Goal: Task Accomplishment & Management: Complete application form

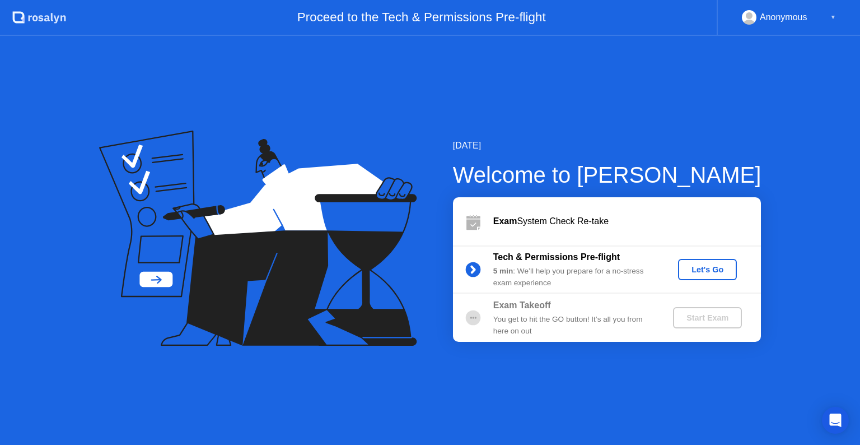
click at [702, 278] on button "Let's Go" at bounding box center [707, 269] width 59 height 21
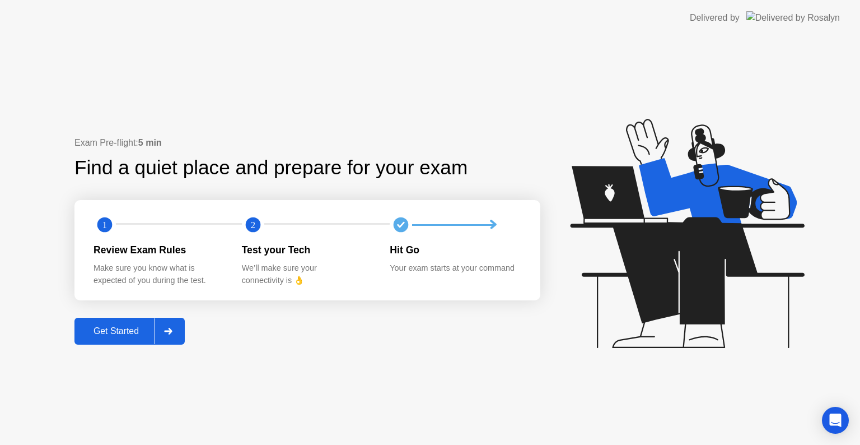
click at [101, 334] on div "Get Started" at bounding box center [116, 331] width 77 height 10
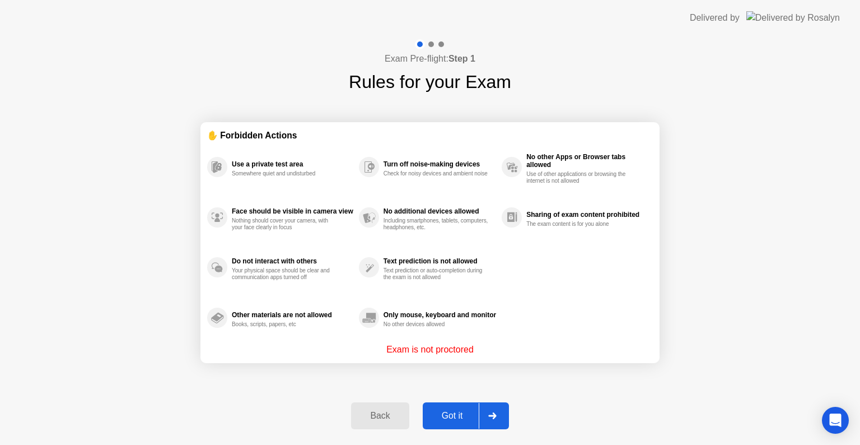
click at [427, 407] on button "Got it" at bounding box center [466, 415] width 86 height 27
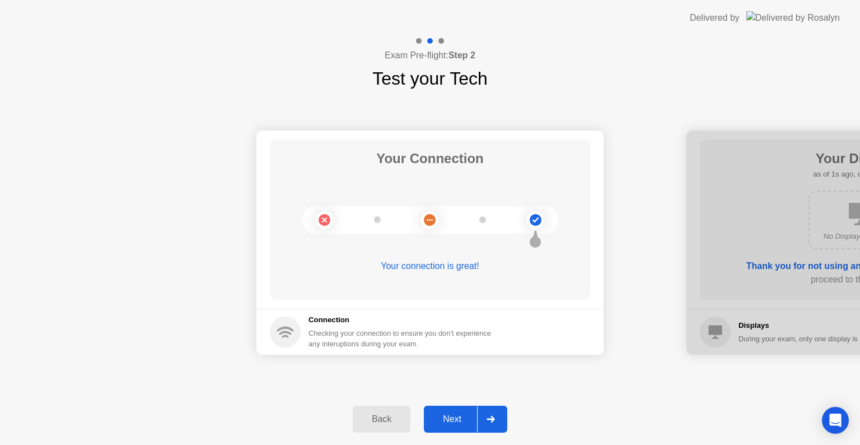
click at [450, 417] on div "Next" at bounding box center [452, 419] width 50 height 10
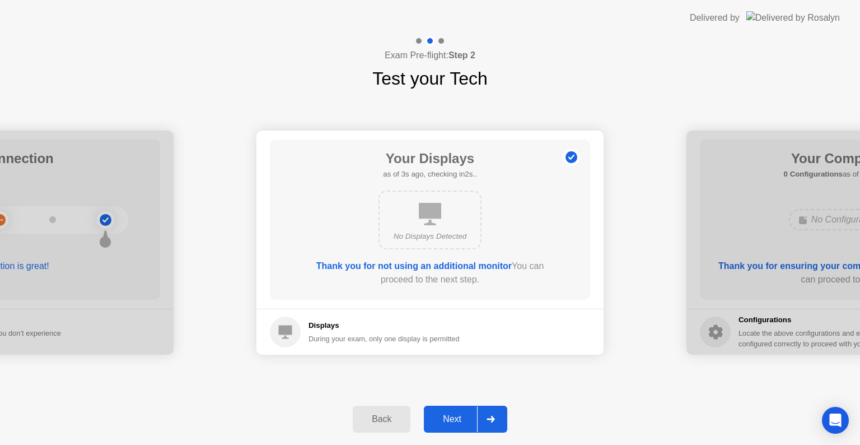
click at [447, 427] on button "Next" at bounding box center [465, 418] width 83 height 27
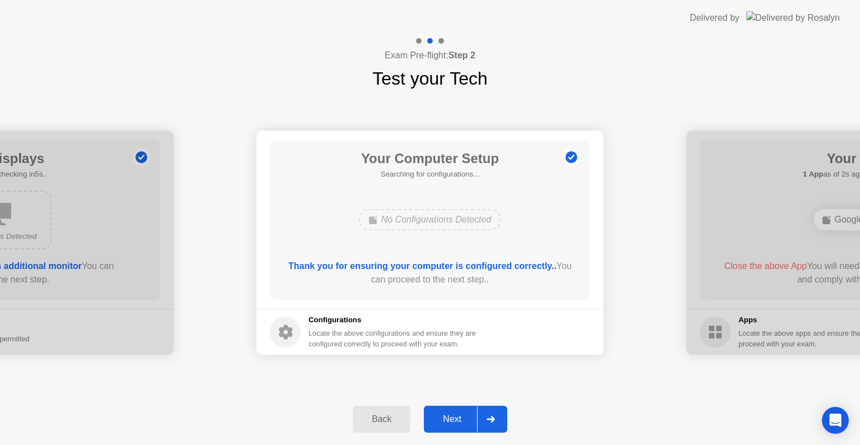
click at [448, 427] on button "Next" at bounding box center [465, 418] width 83 height 27
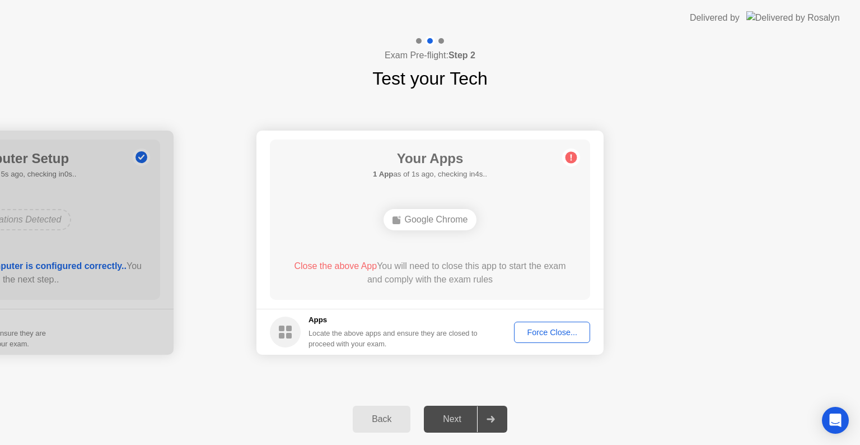
click at [551, 336] on div "Force Close..." at bounding box center [552, 332] width 68 height 9
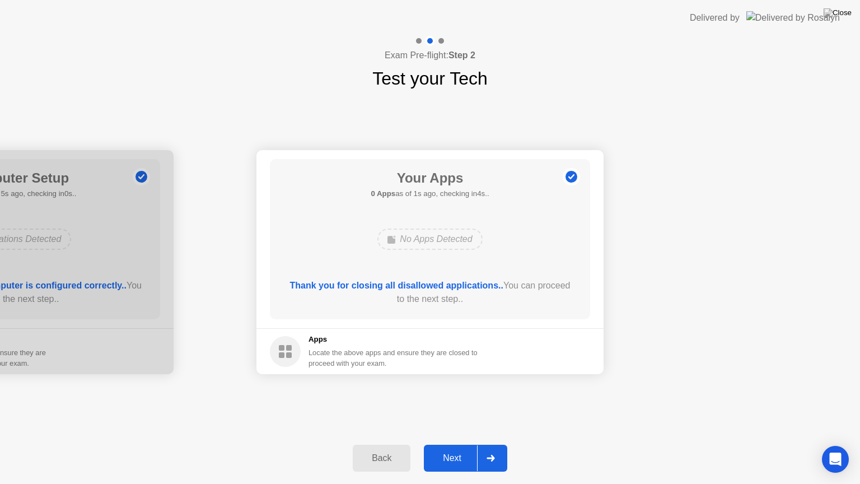
click at [468, 444] on button "Next" at bounding box center [465, 458] width 83 height 27
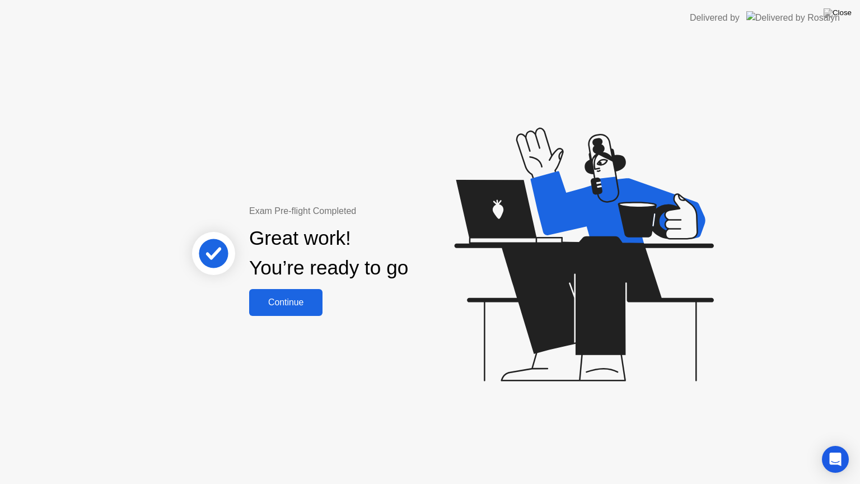
click at [302, 313] on button "Continue" at bounding box center [285, 302] width 73 height 27
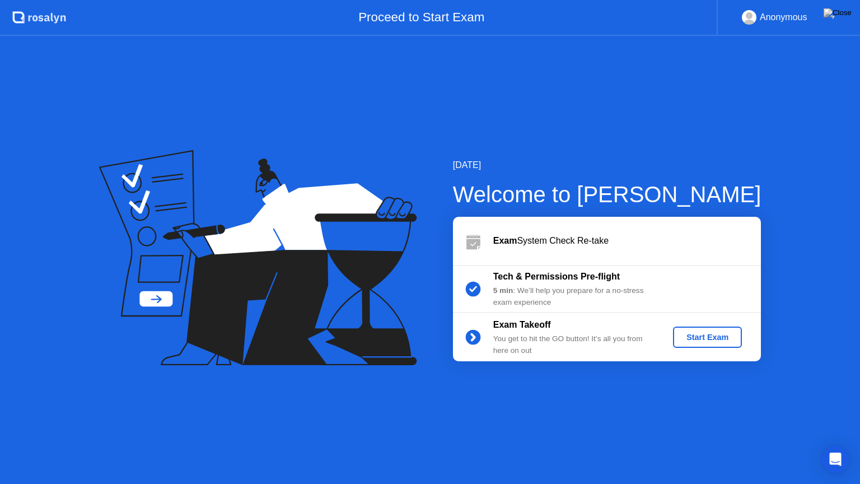
click at [712, 329] on button "Start Exam" at bounding box center [707, 337] width 69 height 21
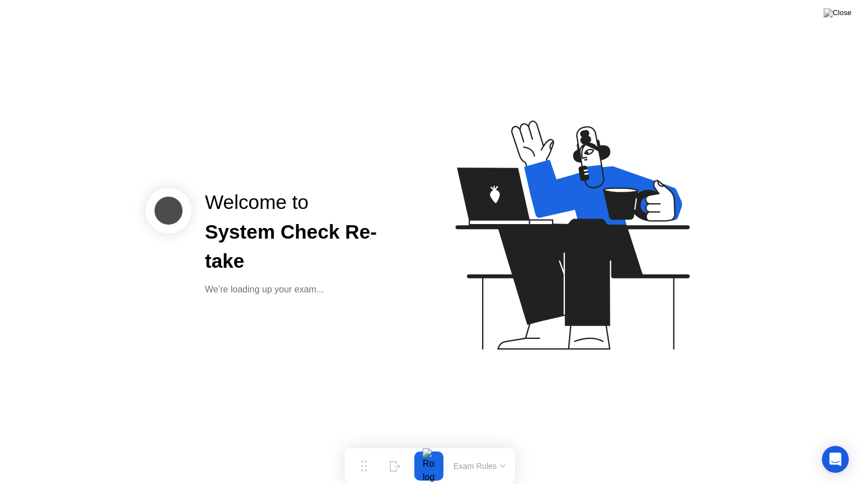
click at [691, 333] on icon at bounding box center [570, 240] width 289 height 287
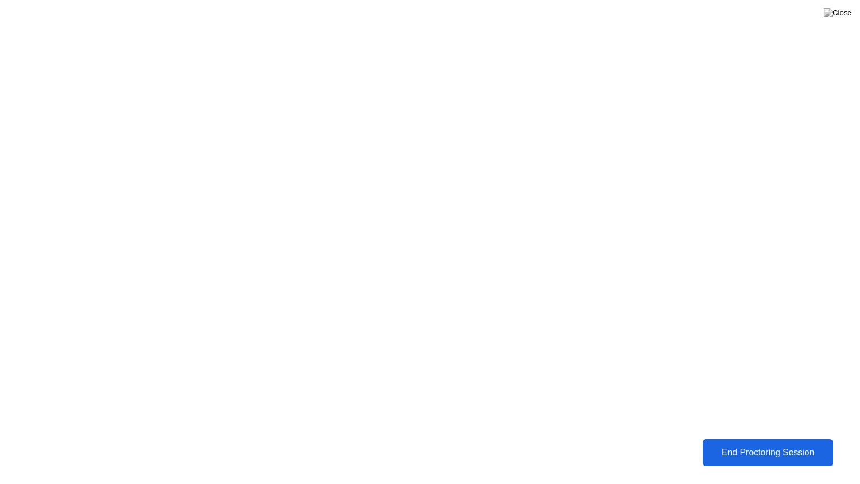
click at [769, 444] on div "End Proctoring Session" at bounding box center [768, 452] width 124 height 10
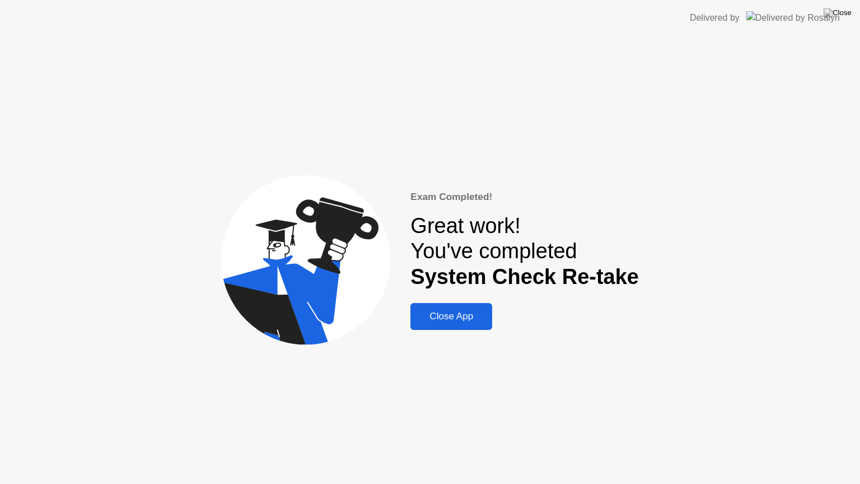
click at [466, 321] on div "Close App" at bounding box center [451, 316] width 75 height 11
